Goal: Information Seeking & Learning: Learn about a topic

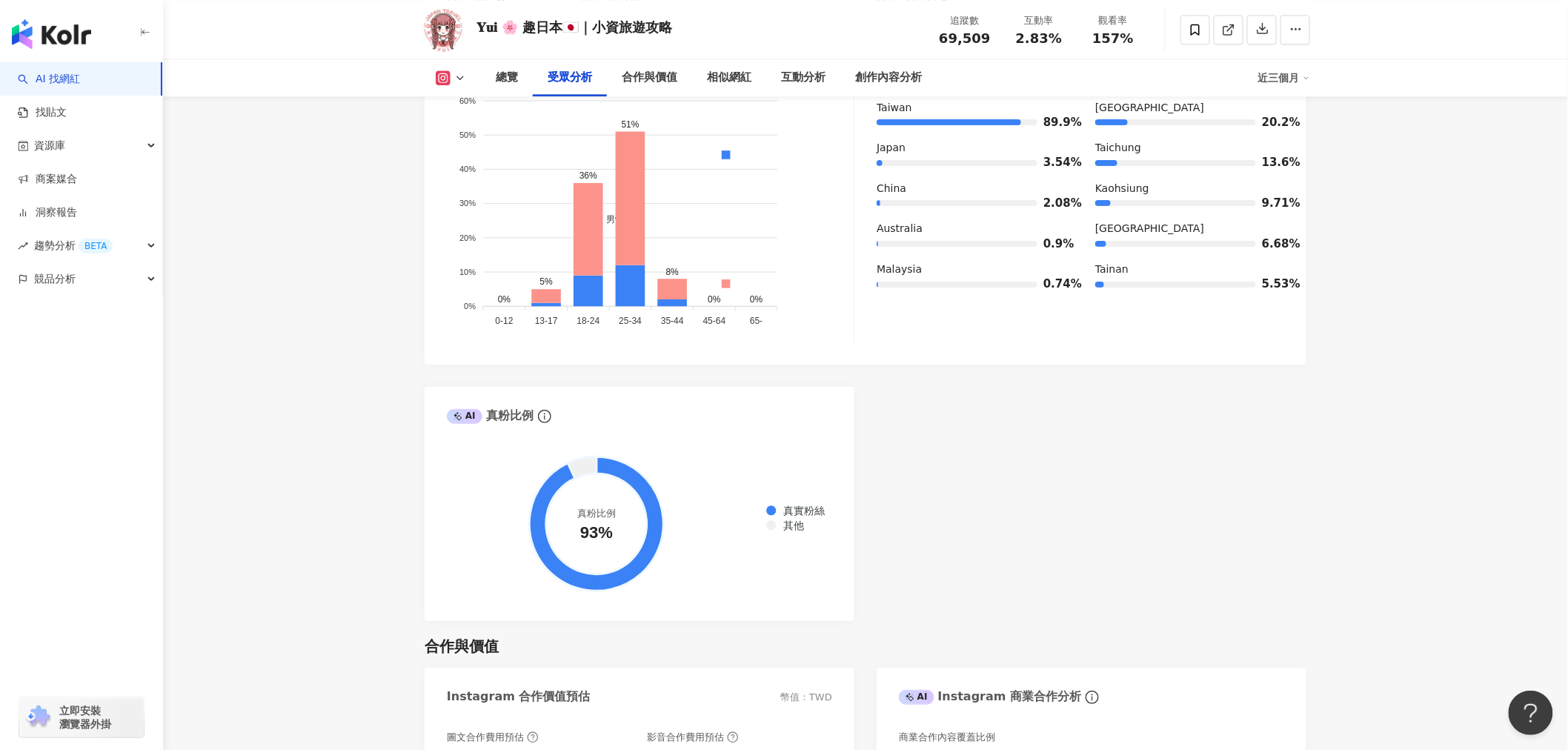
scroll to position [1234, 0]
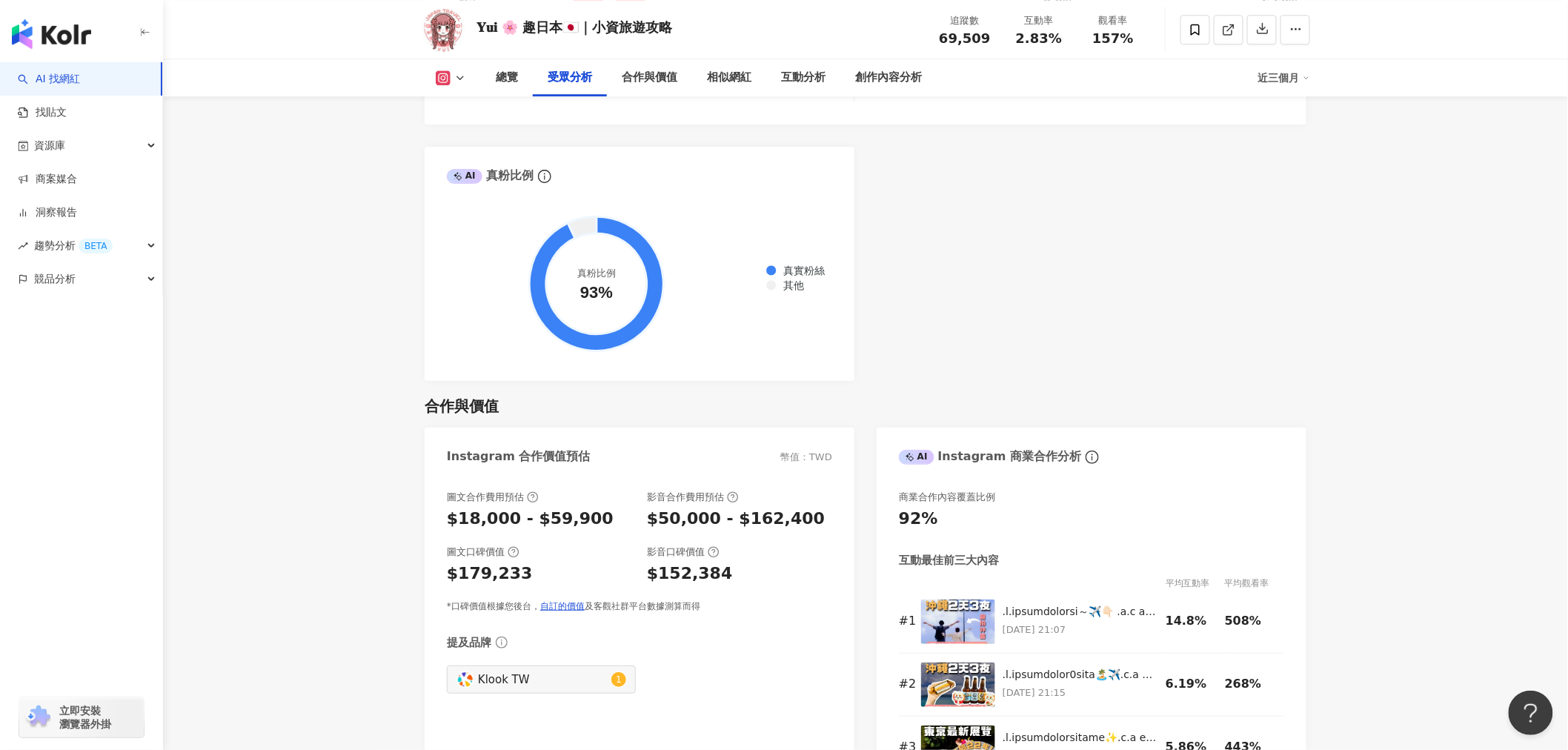
scroll to position [2140, 0]
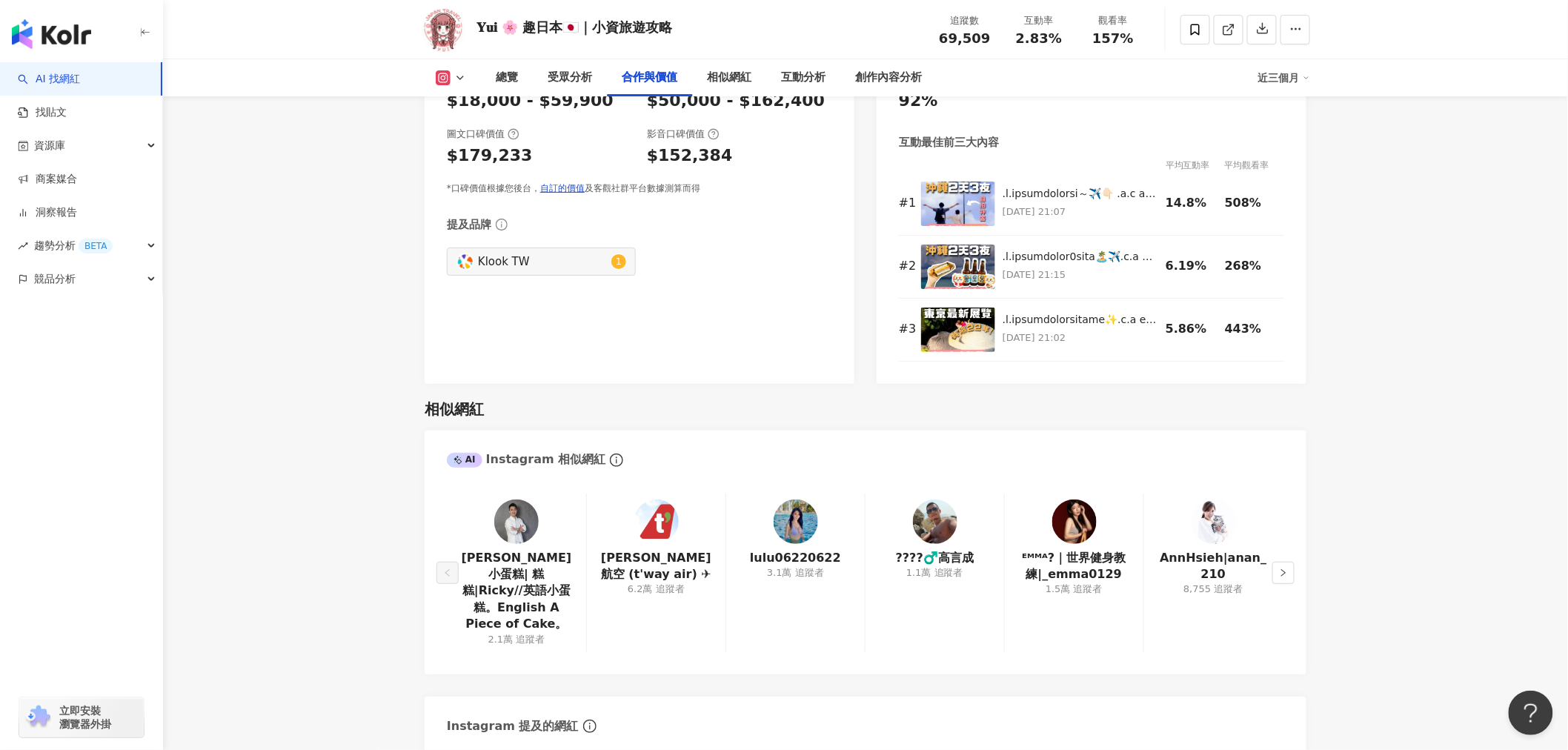
click at [342, 330] on main "7萬 𝐘𝐮𝐢 🌸 趣日本🇯🇵｜小資旅遊攻略 追蹤數 69,509 互動率 2.83% 觀看率 157% 總覽 受眾分析 合作與價值 相似網紅 互動分析 創作內…" at bounding box center [866, 709] width 1405 height 5602
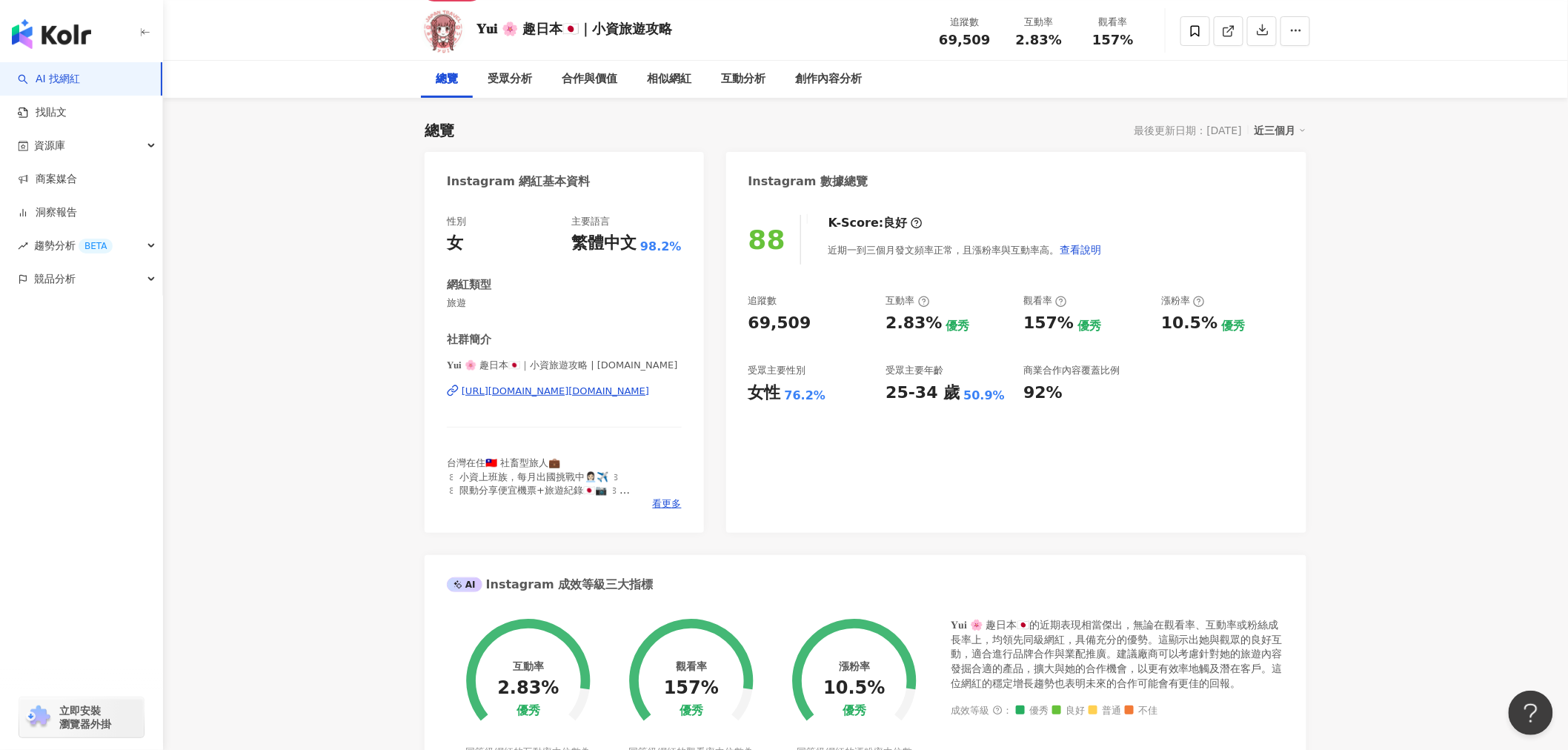
scroll to position [0, 0]
